Goal: Task Accomplishment & Management: Complete application form

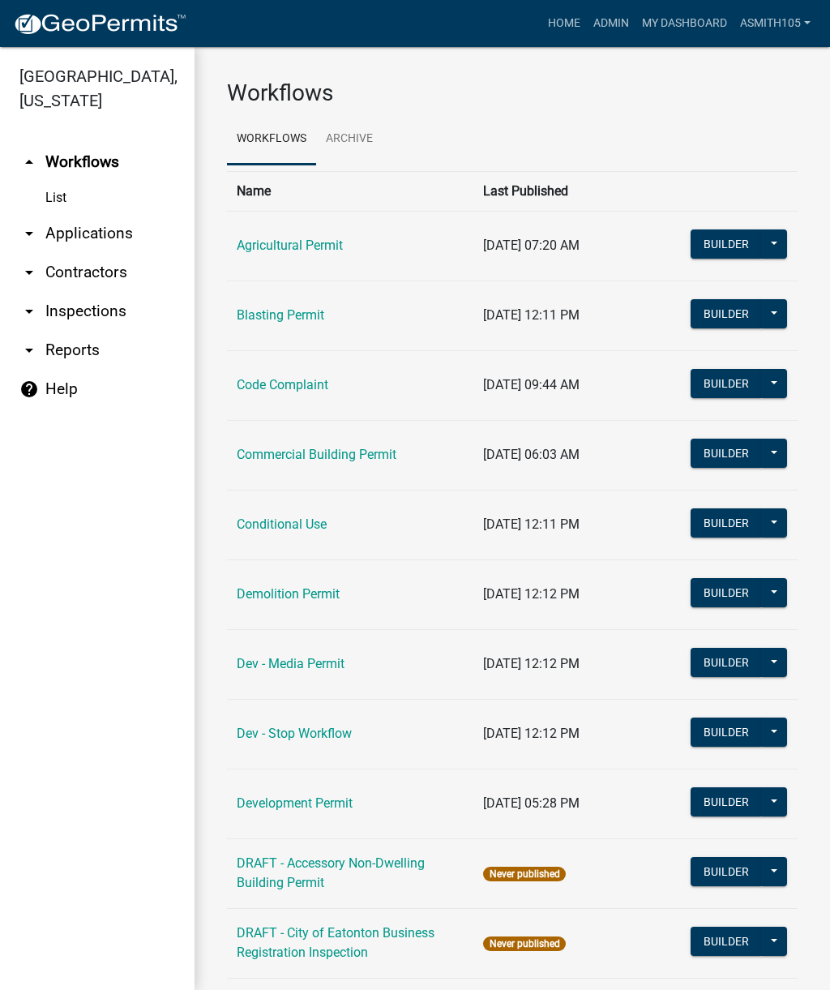
click at [96, 310] on link "arrow_drop_down Inspections" at bounding box center [97, 311] width 195 height 39
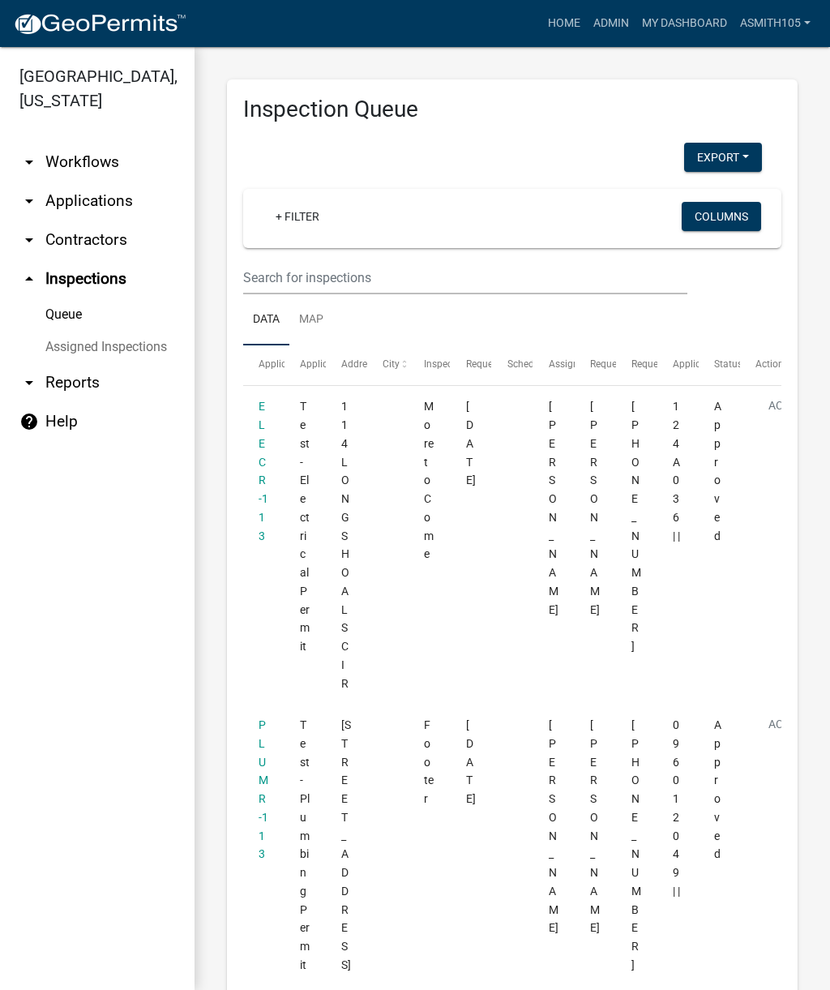
click at [377, 224] on div "+ Filter" at bounding box center [424, 218] width 349 height 33
click at [323, 218] on link "+ Filter" at bounding box center [298, 216] width 70 height 29
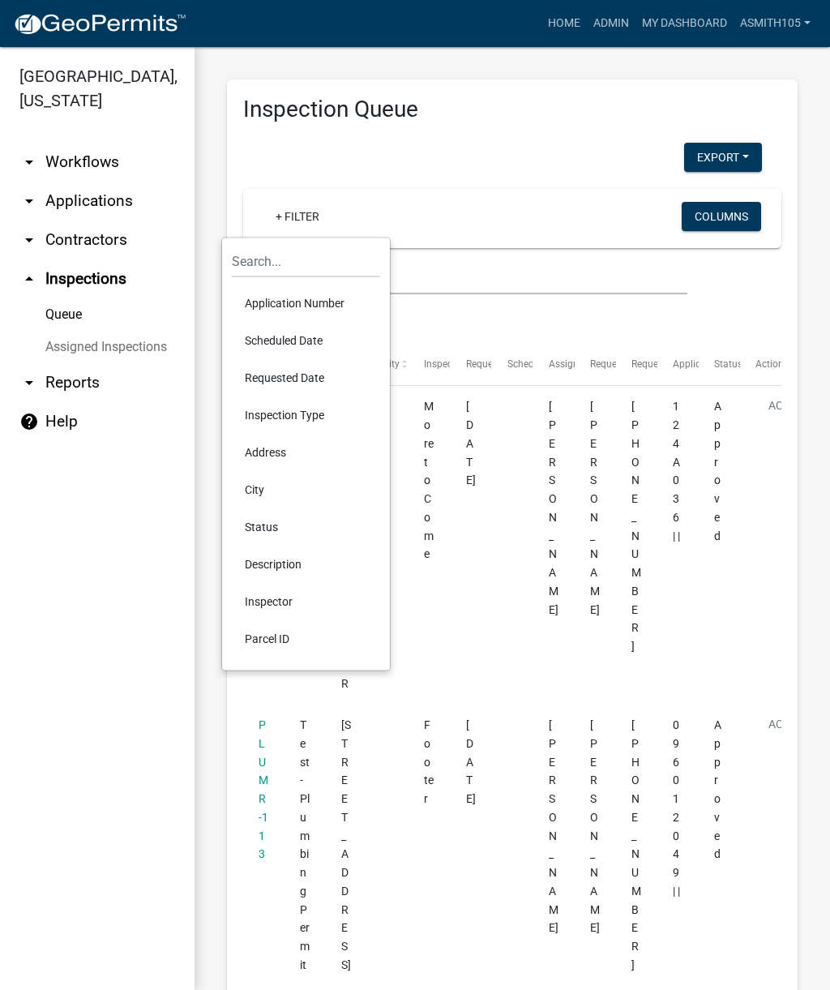
click at [306, 336] on li "Scheduled Date" at bounding box center [306, 340] width 148 height 37
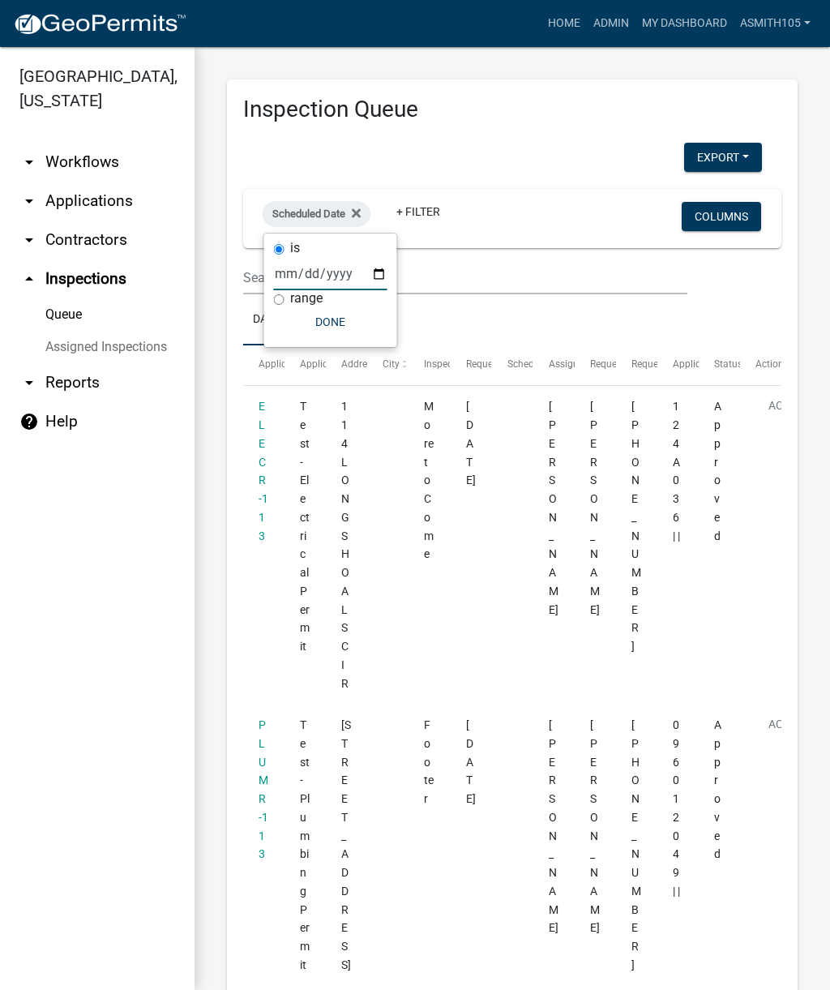
click at [319, 276] on input "date" at bounding box center [330, 273] width 113 height 33
type input "[DATE]"
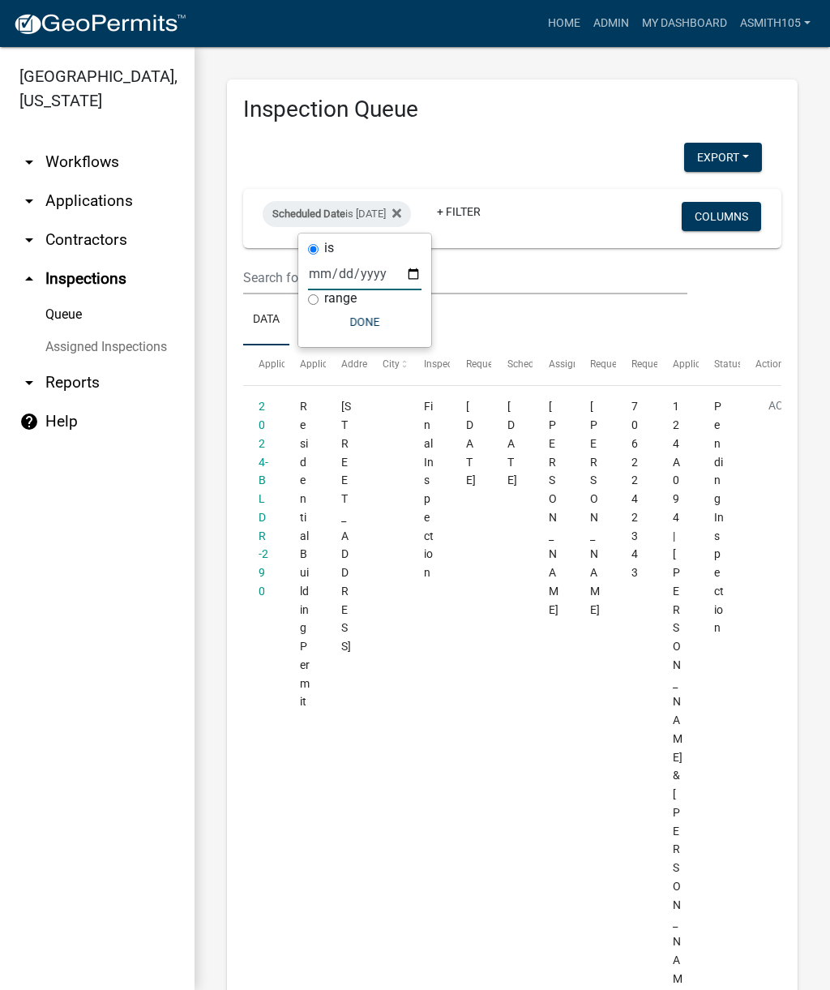
click at [355, 328] on button "Done" at bounding box center [364, 321] width 113 height 29
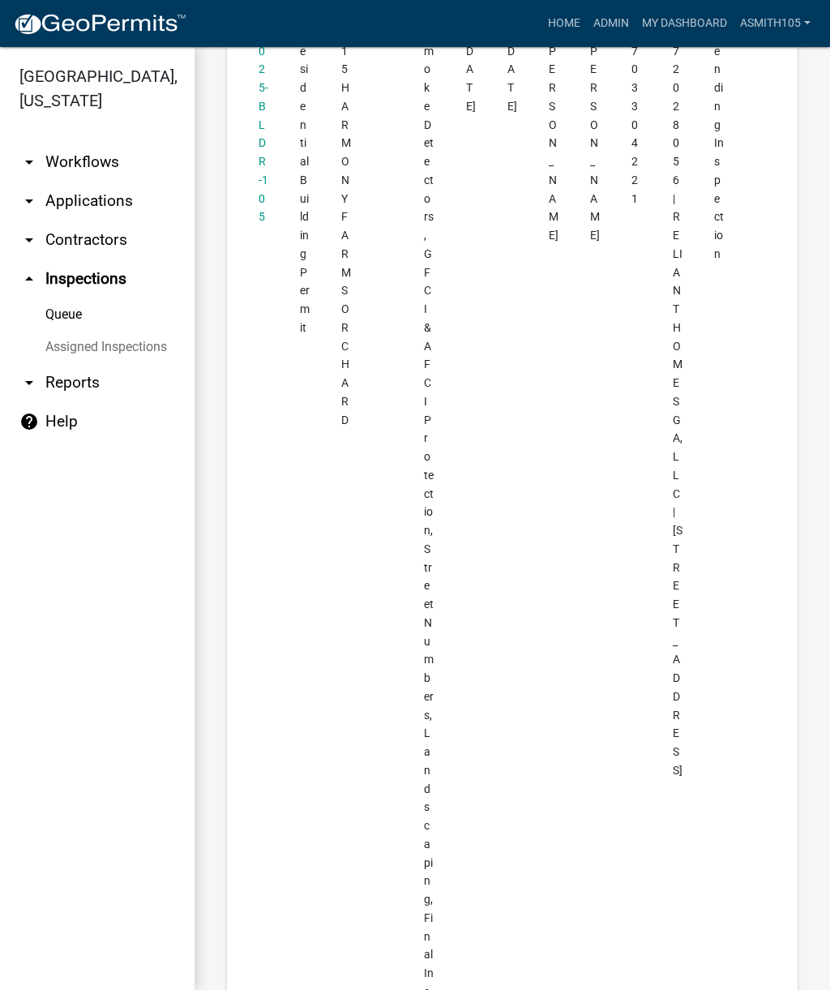
scroll to position [9544, 0]
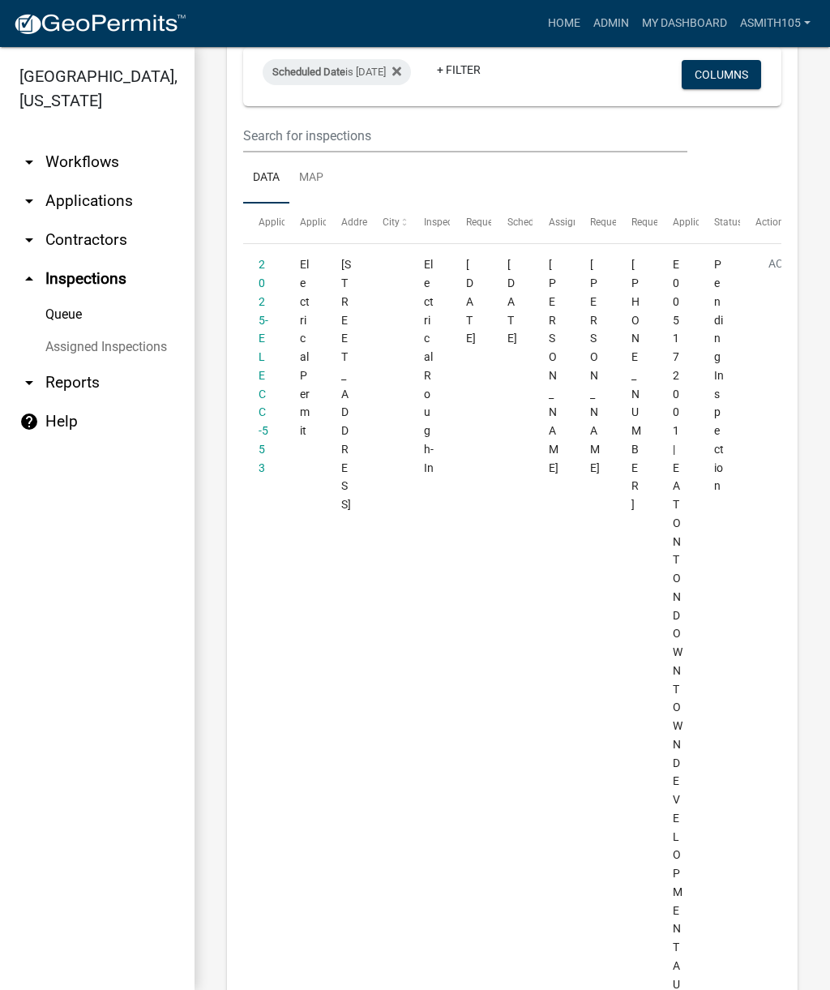
scroll to position [148, 0]
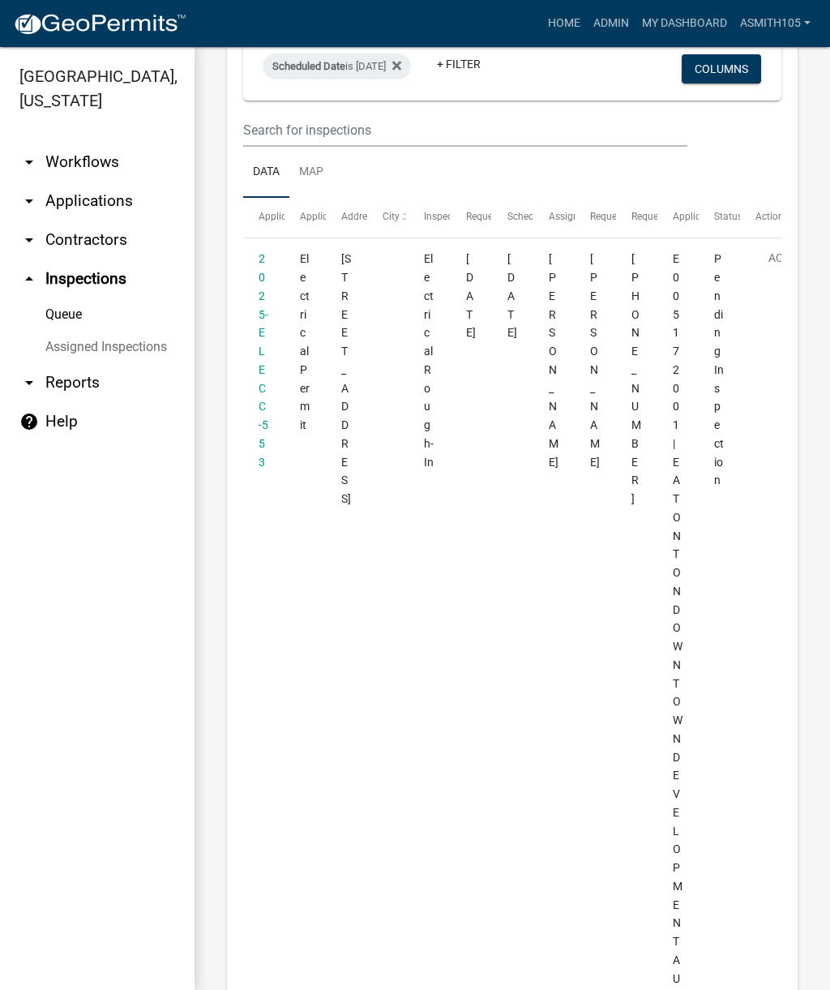
click at [259, 407] on link "2025-ELECC-553" at bounding box center [264, 360] width 10 height 216
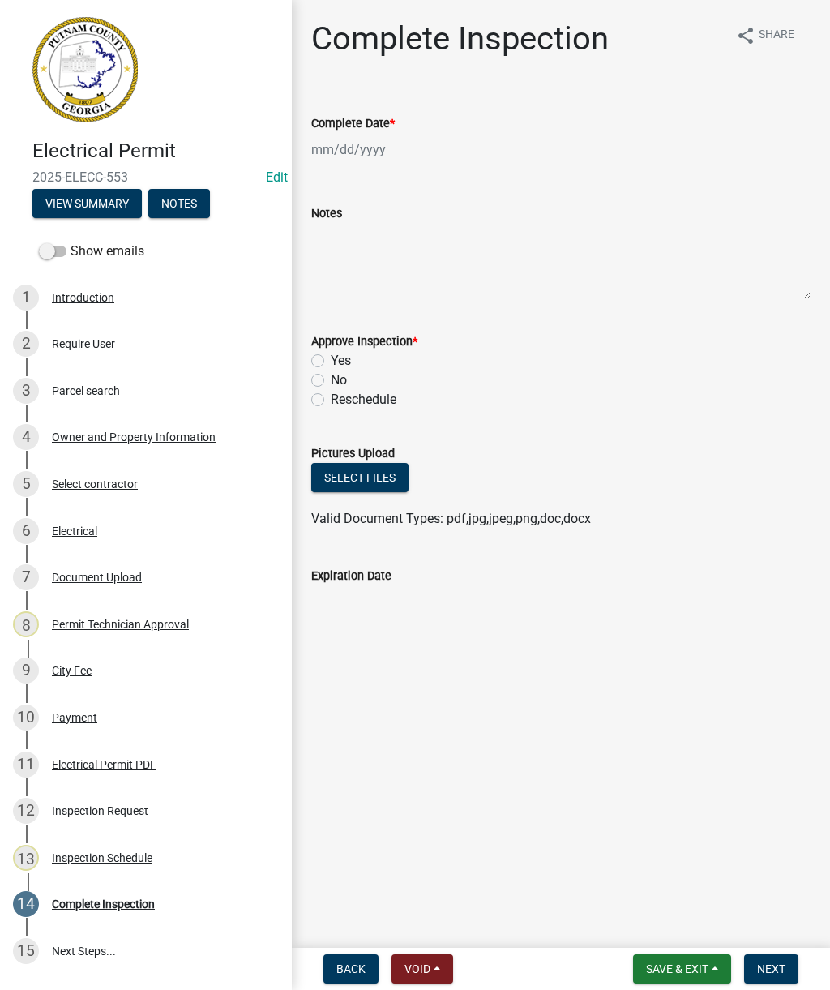
click at [118, 431] on div "Owner and Property Information" at bounding box center [134, 436] width 164 height 11
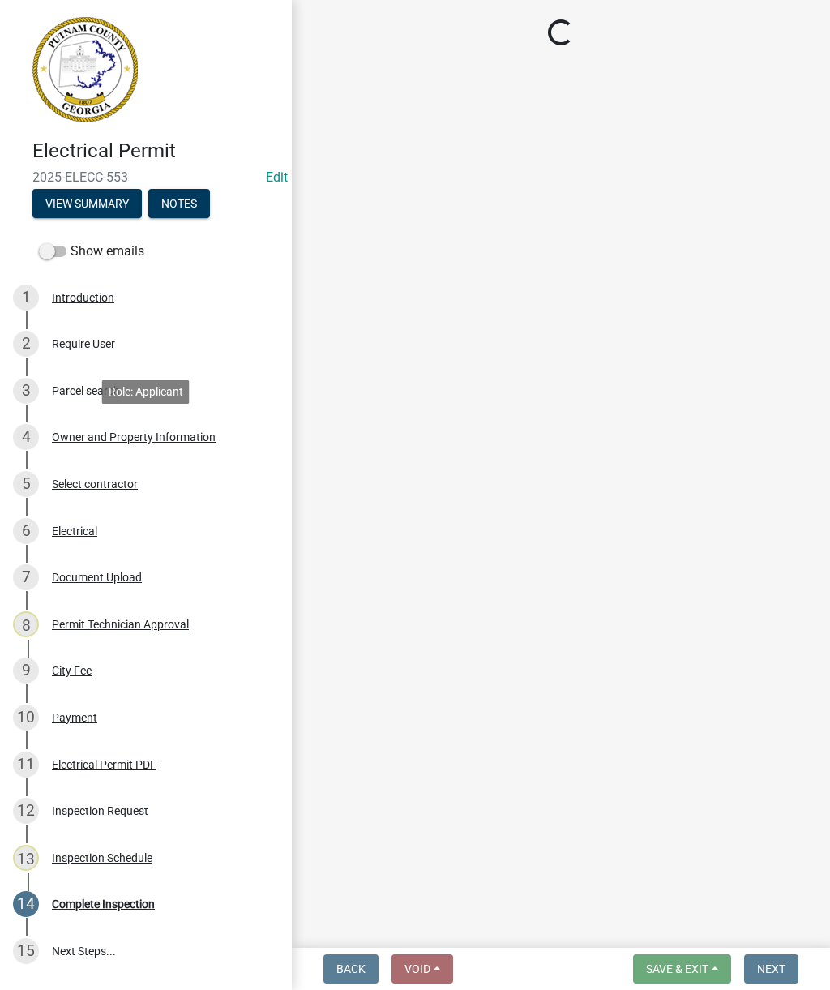
select select "ef7a1fc2-7a7a-426d-b1f0-c9b9b6ca7ff4"
select select "58d273ed-cbd1-45cf-a92b-4c415c252308"
select select "95c2f08d-bd21-40ac-acc0-bf0ad2ba7c20"
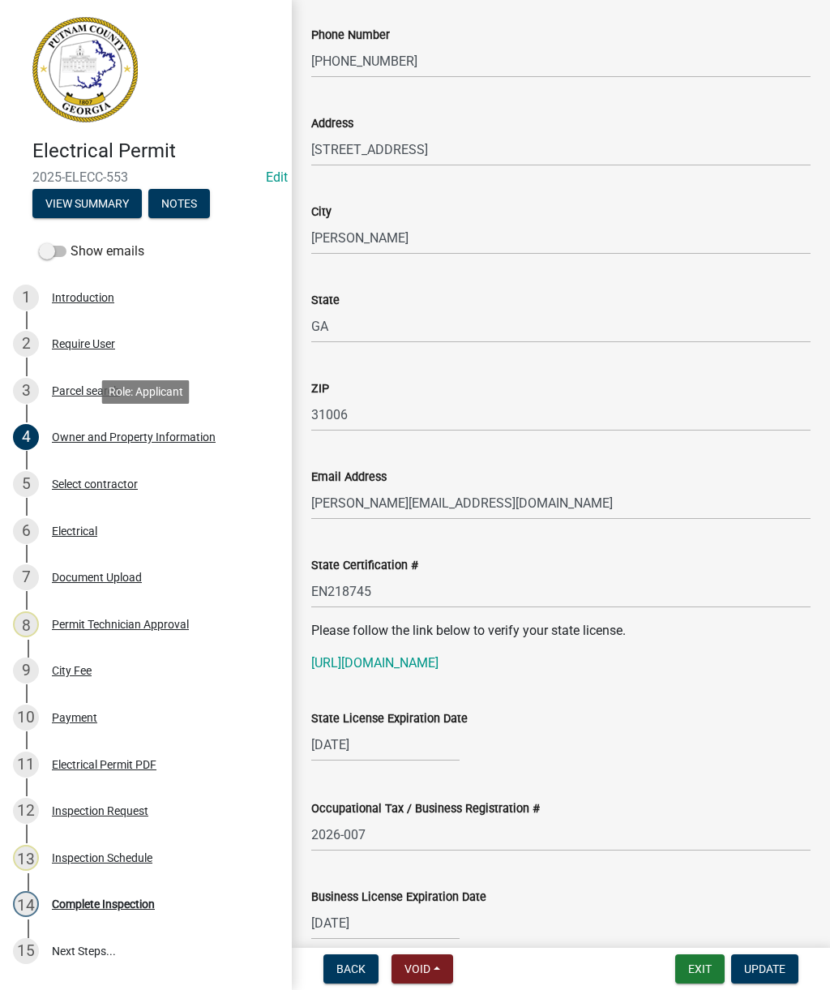
scroll to position [1656, 0]
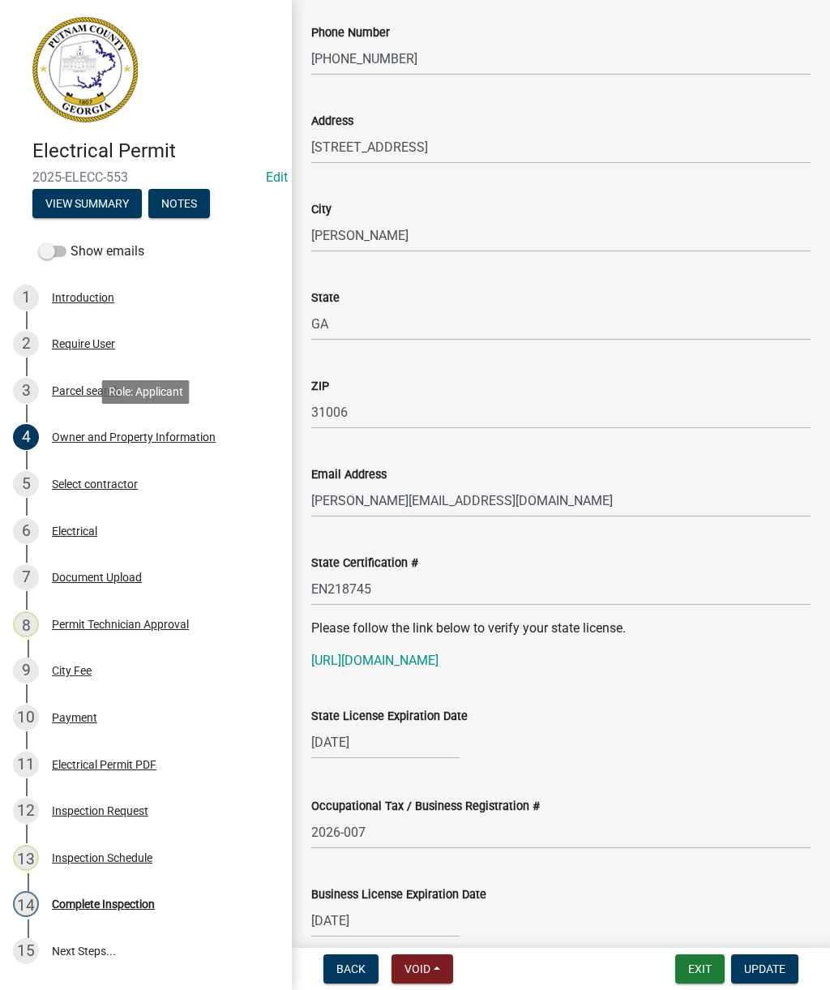
click at [119, 579] on div "Document Upload" at bounding box center [97, 576] width 90 height 11
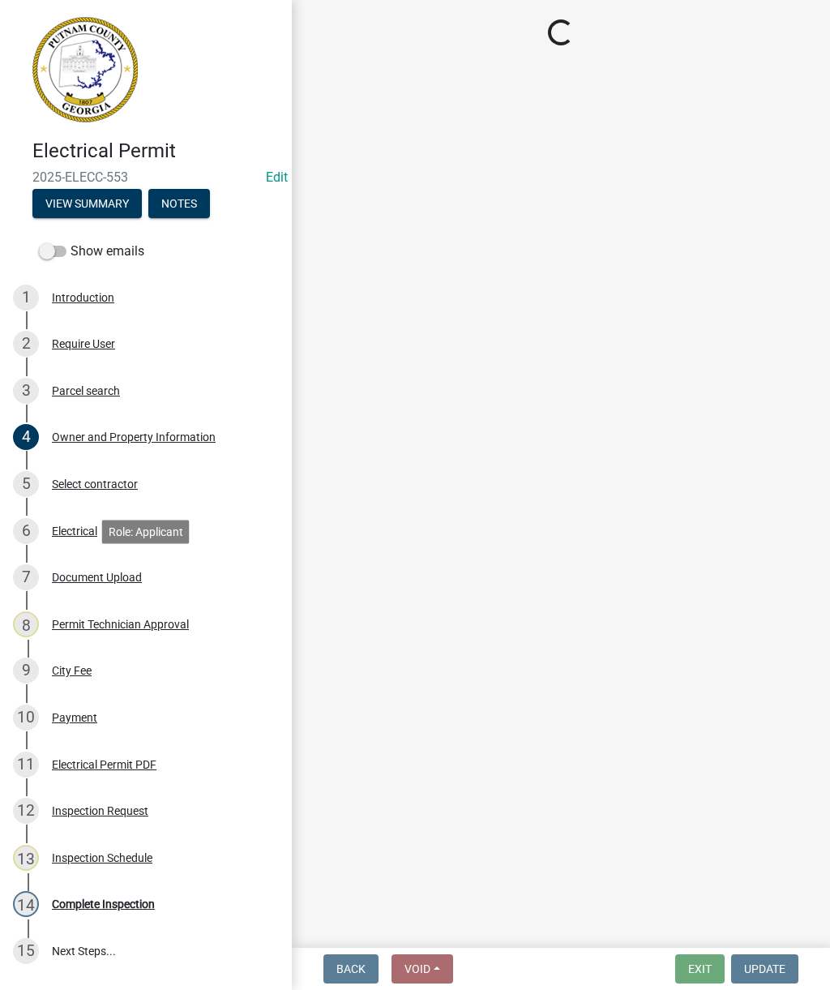
scroll to position [0, 0]
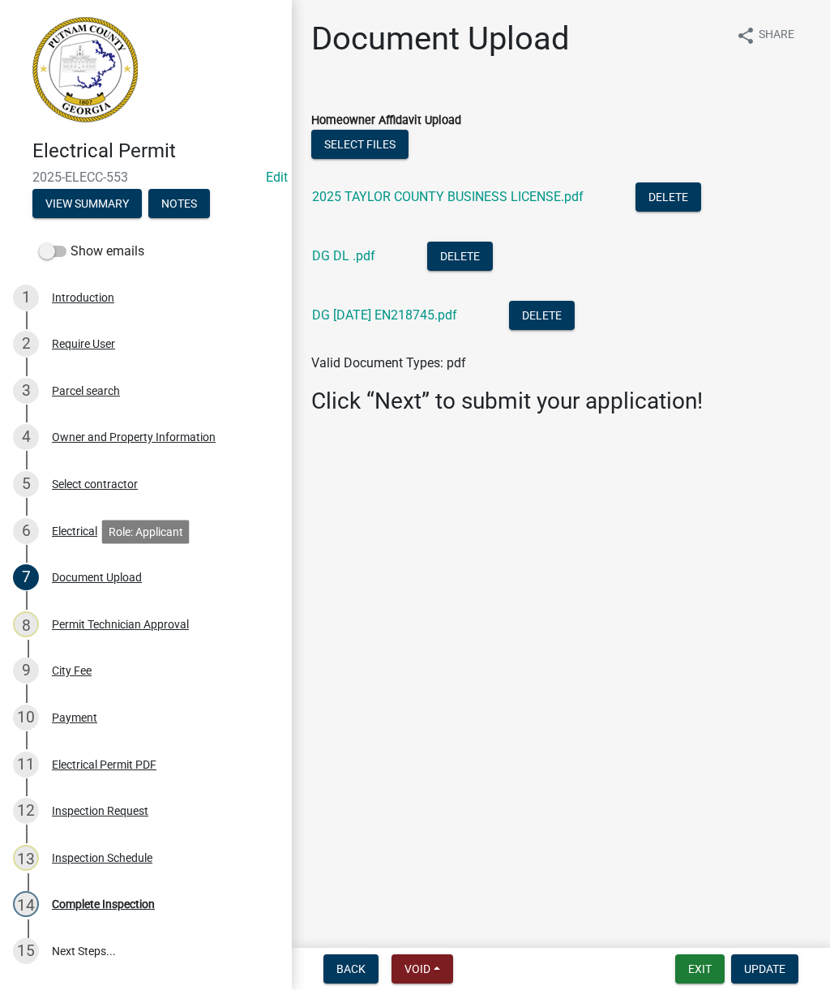
click at [521, 203] on link "2025 TAYLOR COUNTY BUSINESS LICENSE.pdf" at bounding box center [448, 196] width 272 height 15
click at [382, 314] on link "DG [DATE] EN218745.pdf" at bounding box center [384, 314] width 145 height 15
click at [340, 263] on link "DG DL .pdf" at bounding box center [343, 255] width 63 height 15
click at [86, 391] on div "Parcel search" at bounding box center [86, 390] width 68 height 11
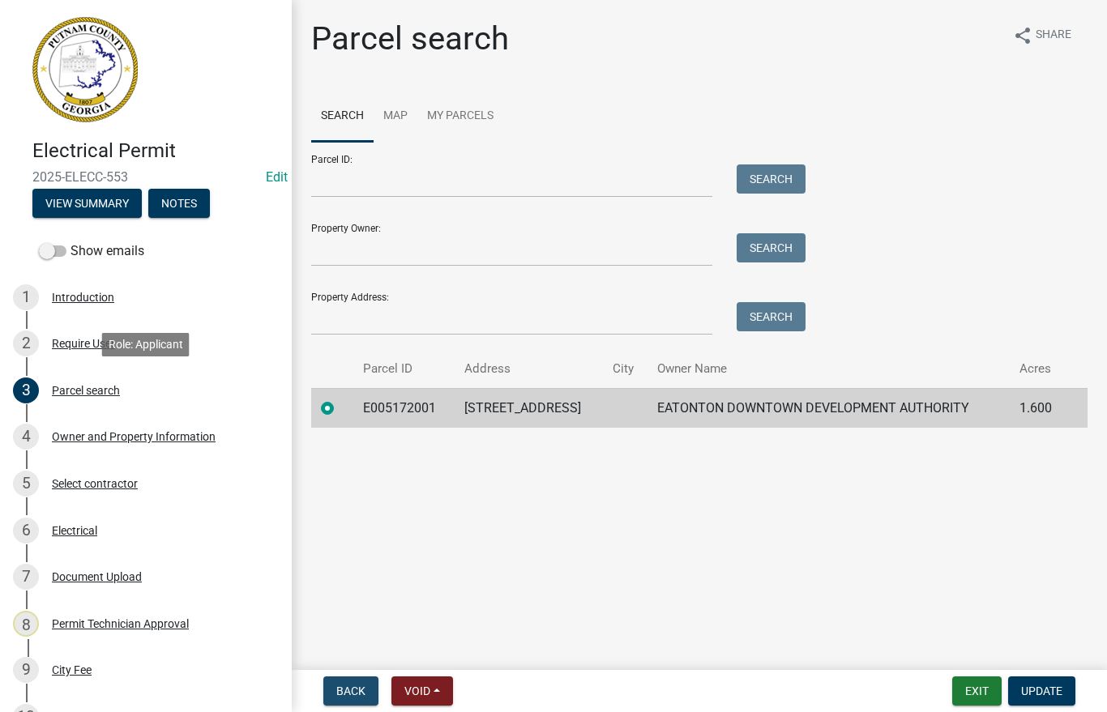
click at [352, 704] on button "Back" at bounding box center [350, 691] width 55 height 29
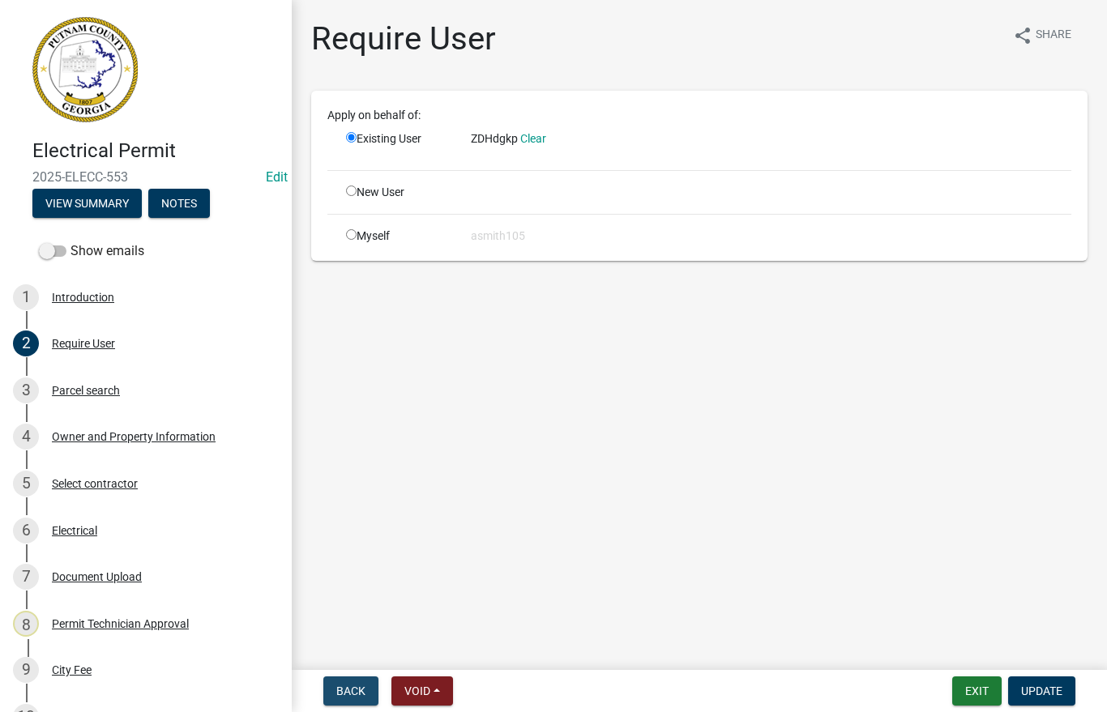
click at [353, 705] on button "Back" at bounding box center [350, 691] width 55 height 29
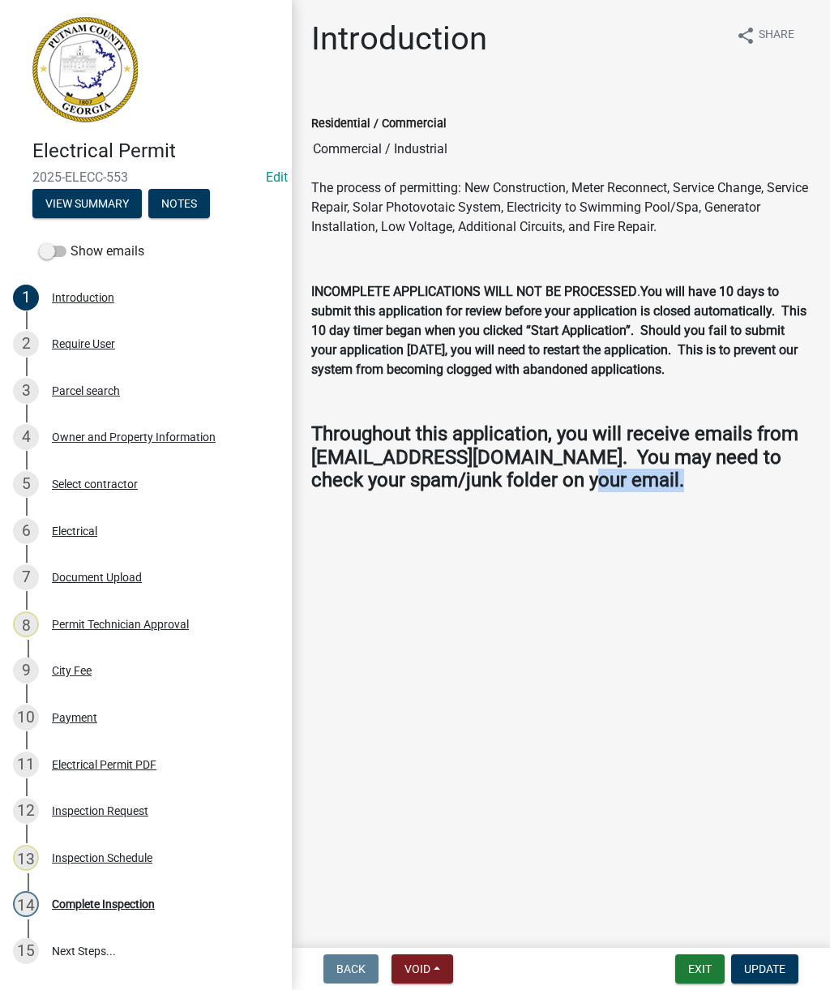
click at [174, 440] on div "Owner and Property Information" at bounding box center [134, 436] width 164 height 11
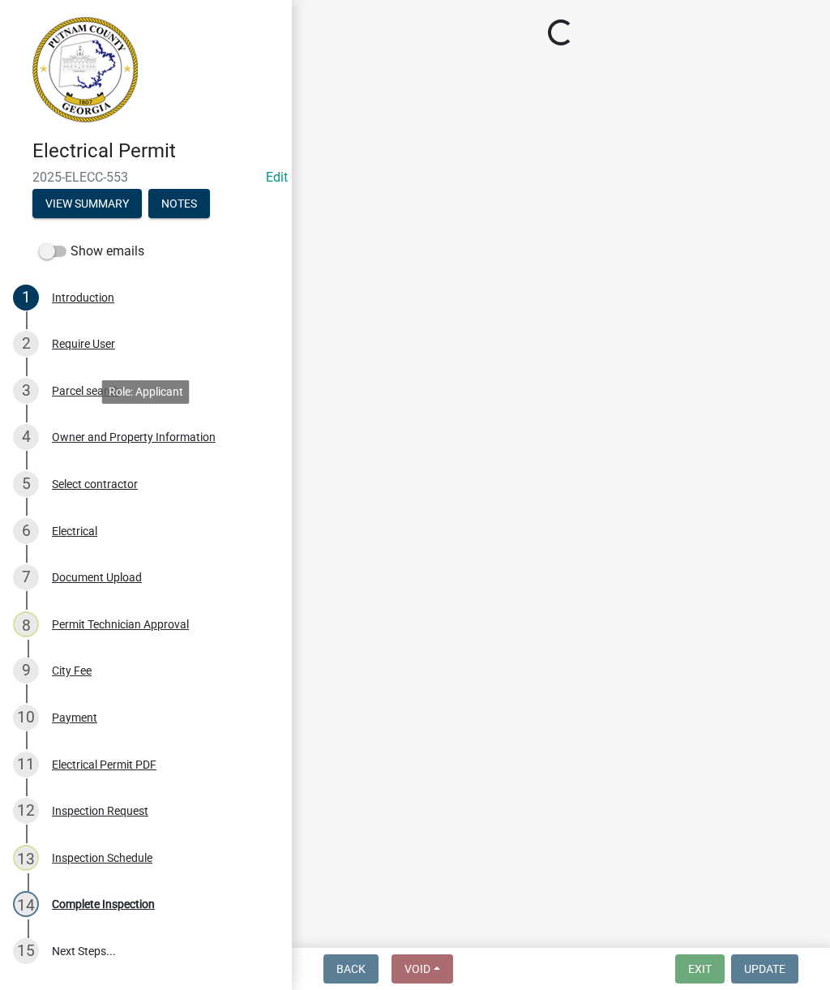
select select "ef7a1fc2-7a7a-426d-b1f0-c9b9b6ca7ff4"
select select "58d273ed-cbd1-45cf-a92b-4c415c252308"
select select "95c2f08d-bd21-40ac-acc0-bf0ad2ba7c20"
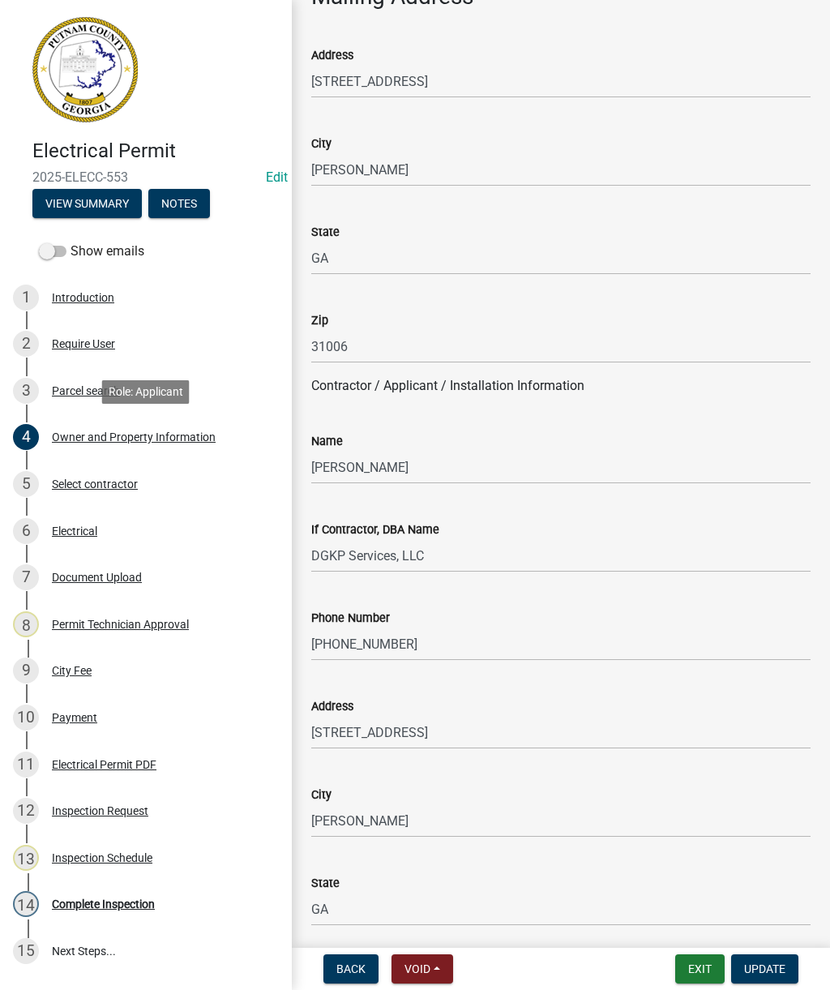
scroll to position [1045, 0]
